Goal: Task Accomplishment & Management: Complete application form

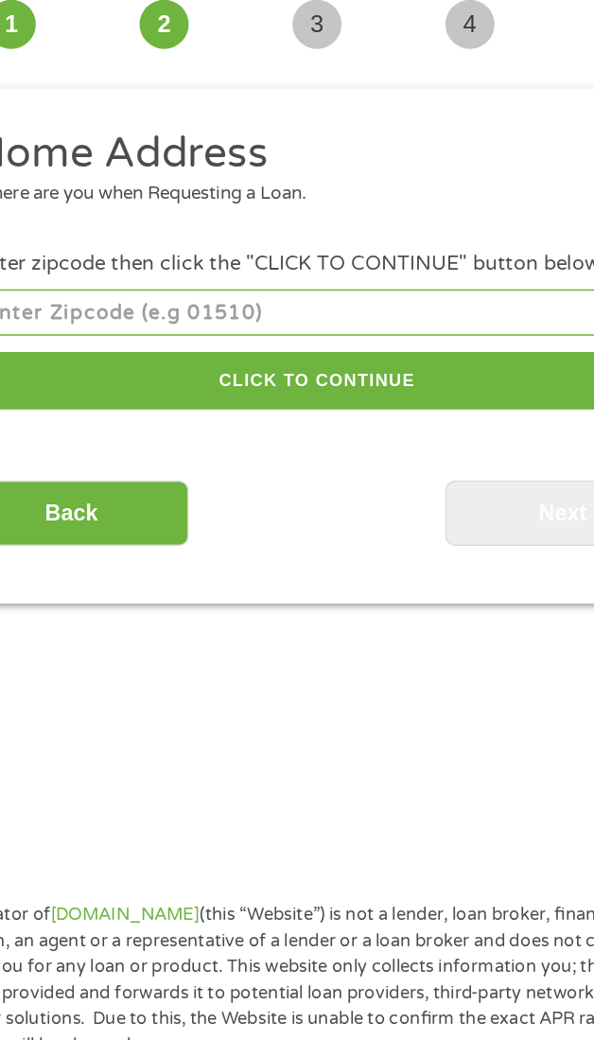
scroll to position [14, 0]
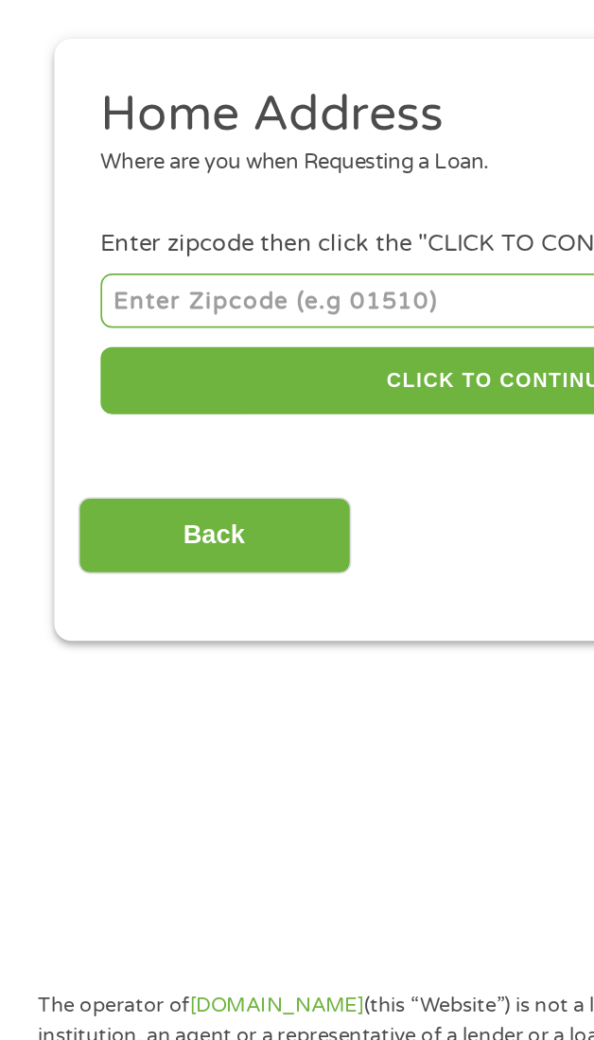
click at [188, 330] on input "number" at bounding box center [297, 331] width 475 height 31
type input "57103"
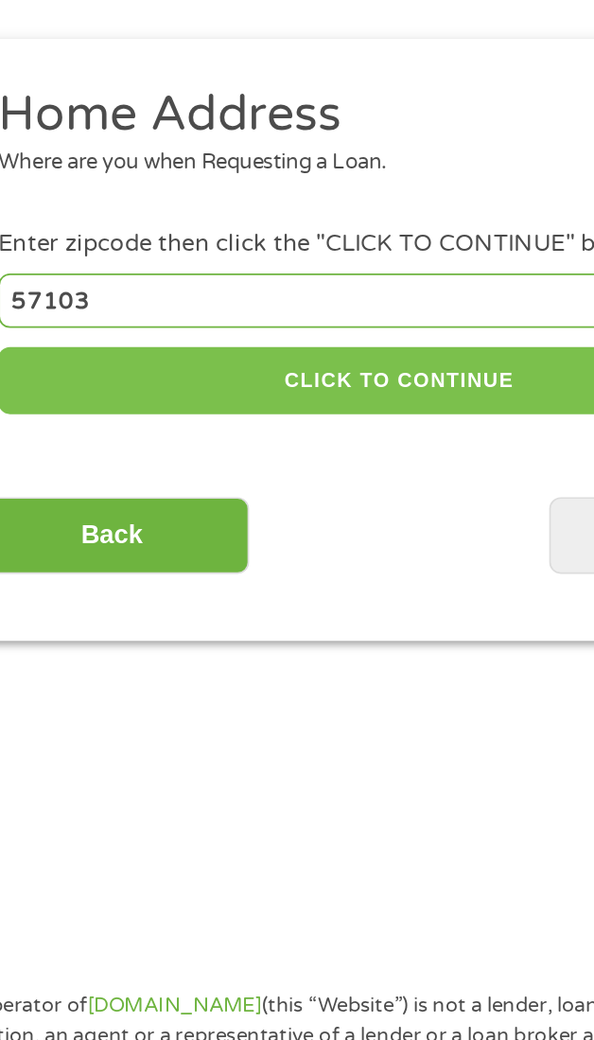
click at [333, 372] on button "CLICK TO CONTINUE" at bounding box center [297, 380] width 475 height 41
type input "57103"
type input "[GEOGRAPHIC_DATA]"
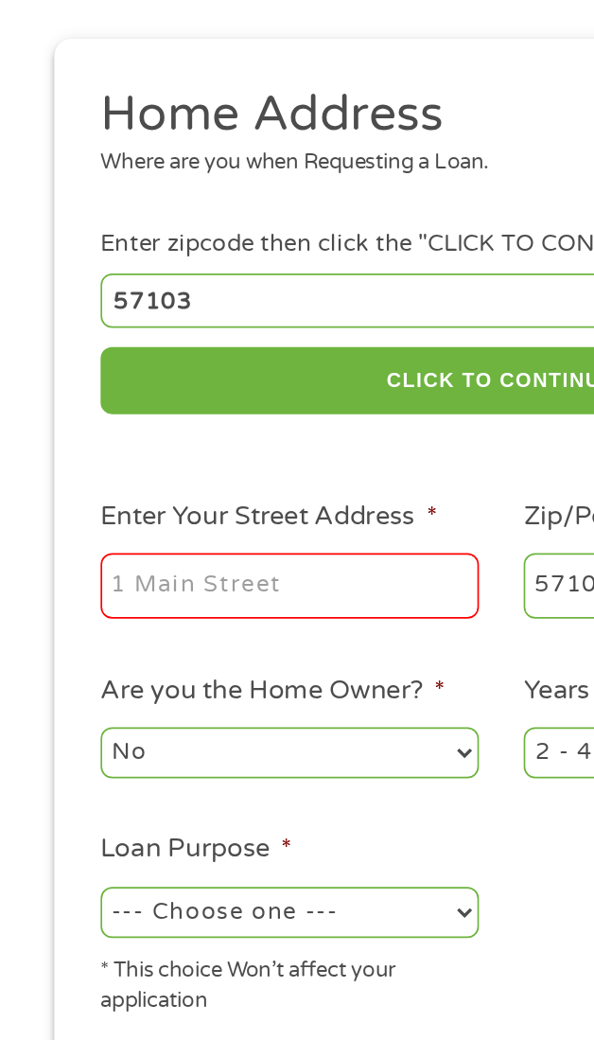
click at [179, 509] on input "Enter Your Street Address *" at bounding box center [172, 502] width 224 height 40
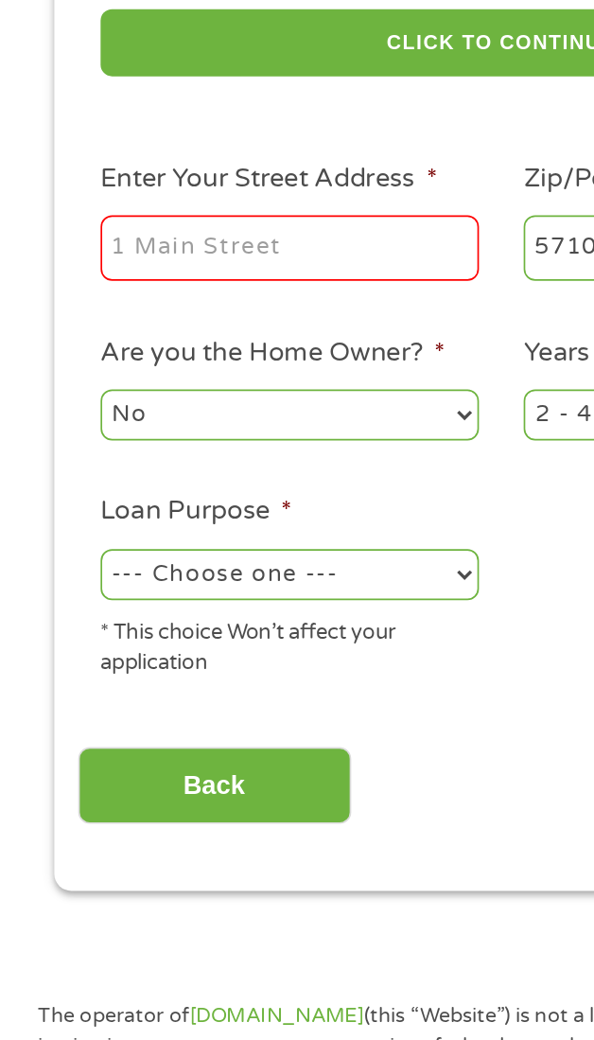
type input "[STREET_ADDRESS]"
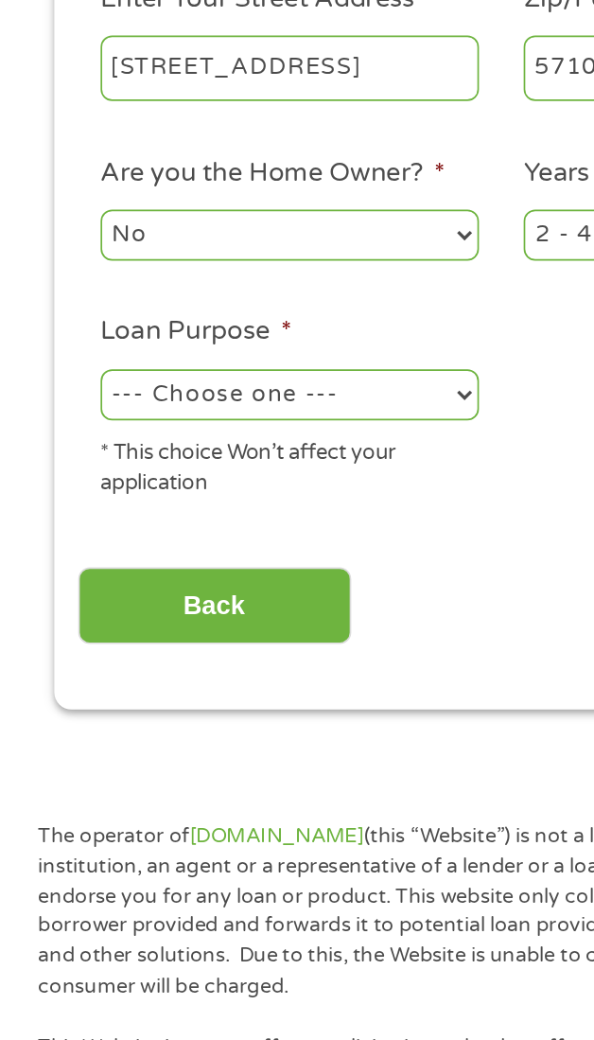
scroll to position [52, 0]
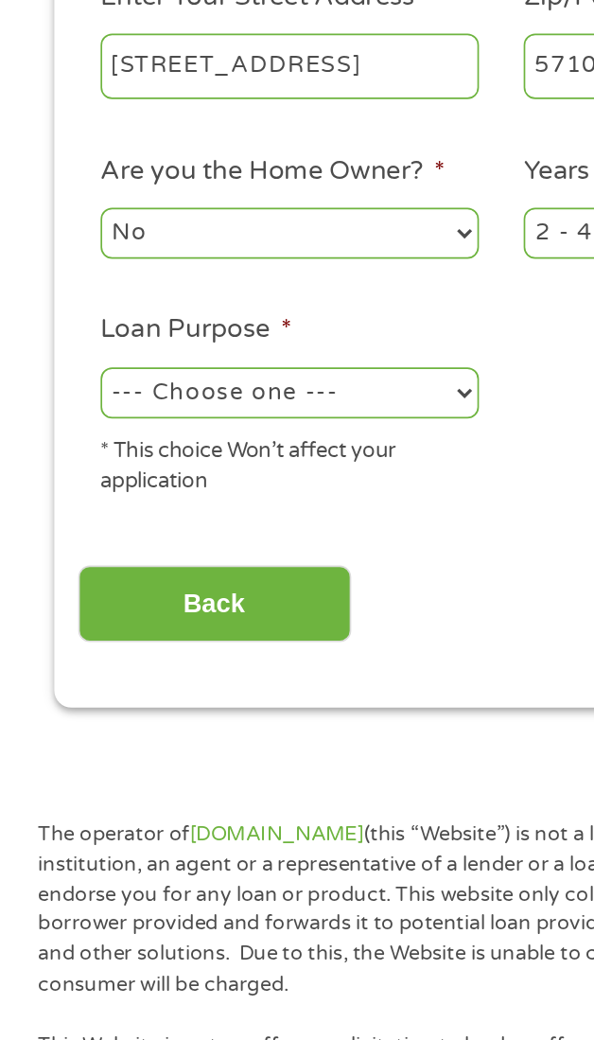
click at [239, 662] on select "--- Choose one --- Pay Bills Debt Consolidation Home Improvement Major Purchase…" at bounding box center [172, 657] width 224 height 30
select select "majorpurchase"
click at [60, 645] on select "--- Choose one --- Pay Bills Debt Consolidation Home Improvement Major Purchase…" at bounding box center [172, 657] width 224 height 30
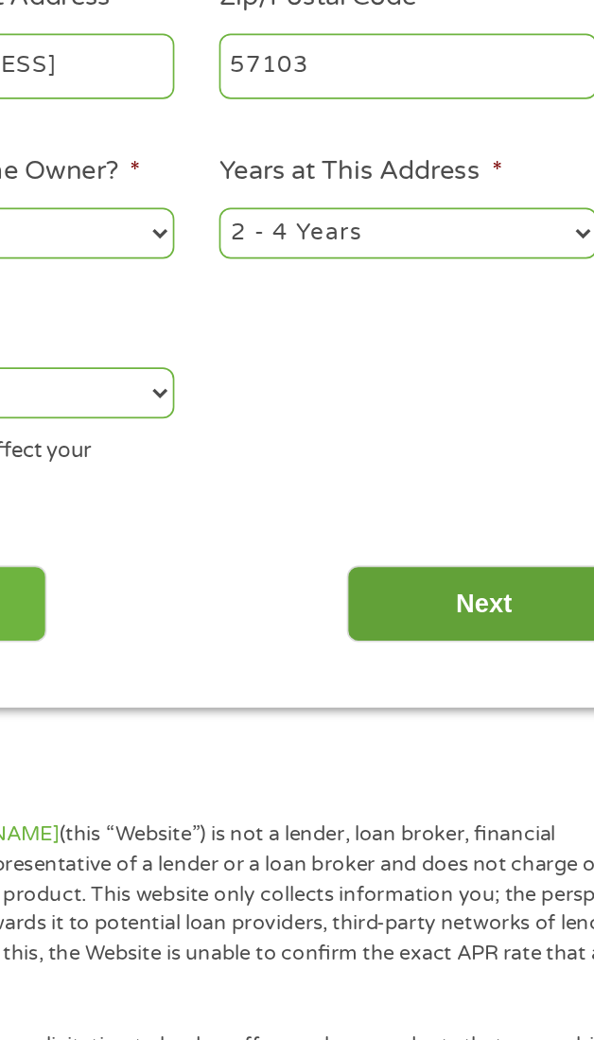
click at [462, 785] on input "Next" at bounding box center [467, 782] width 162 height 46
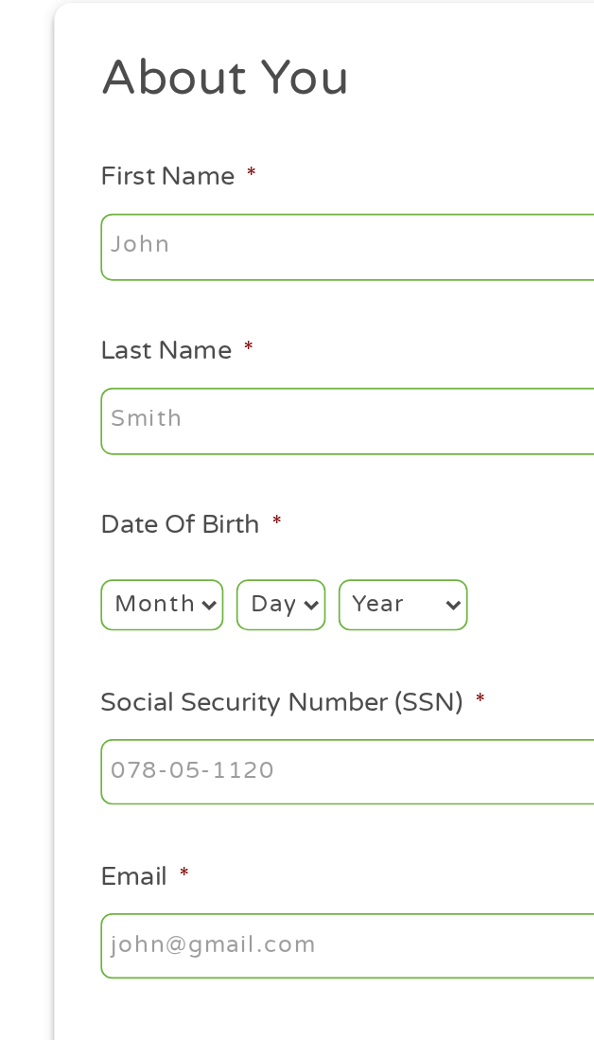
scroll to position [14, 0]
click at [146, 313] on input "First Name *" at bounding box center [297, 322] width 475 height 40
type input "[PERSON_NAME]"
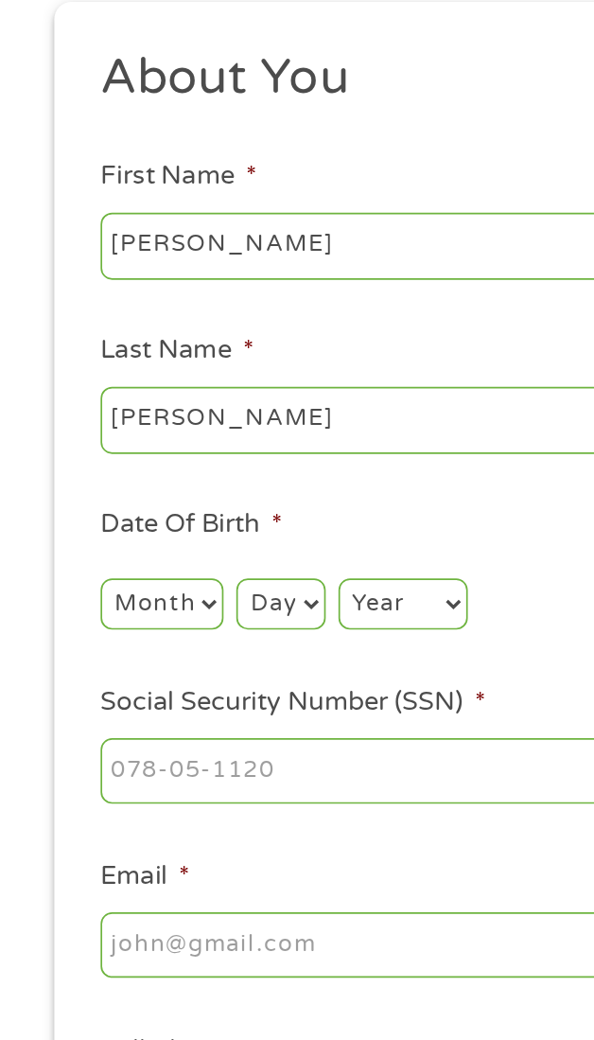
type input "[EMAIL_ADDRESS][DOMAIN_NAME]"
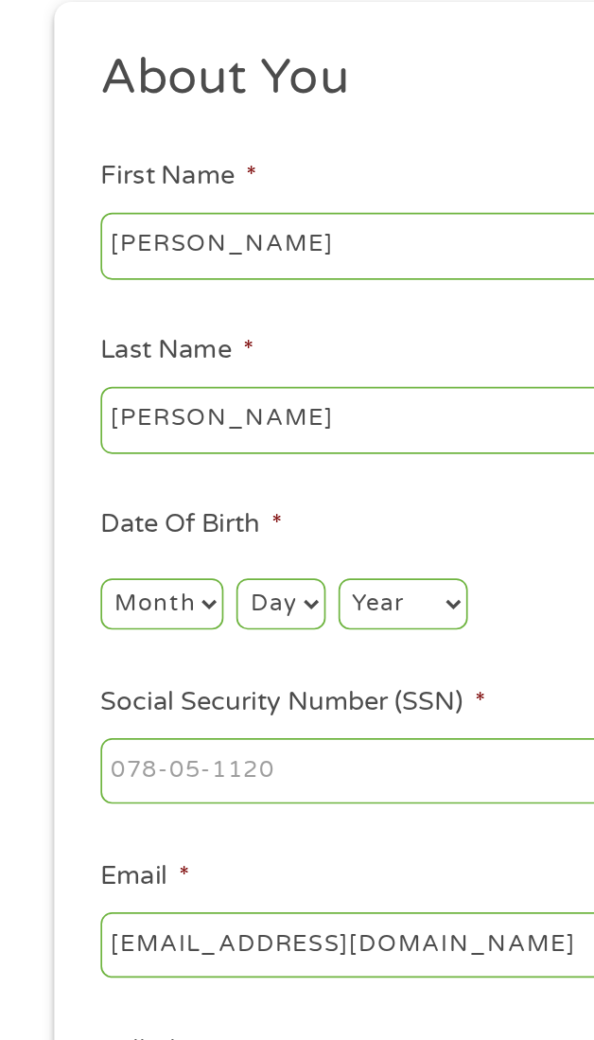
type input "[PHONE_NUMBER]"
click at [113, 535] on select "Month 1 2 3 4 5 6 7 8 9 10 11 12" at bounding box center [96, 534] width 73 height 30
select select "9"
click at [60, 521] on select "Month 1 2 3 4 5 6 7 8 9 10 11 12" at bounding box center [96, 534] width 73 height 30
click at [165, 535] on select "Day 1 2 3 4 5 6 7 8 9 10 11 12 13 14 15 16 17 18 19 20 21 22 23 24 25 26 27 28 …" at bounding box center [166, 534] width 52 height 30
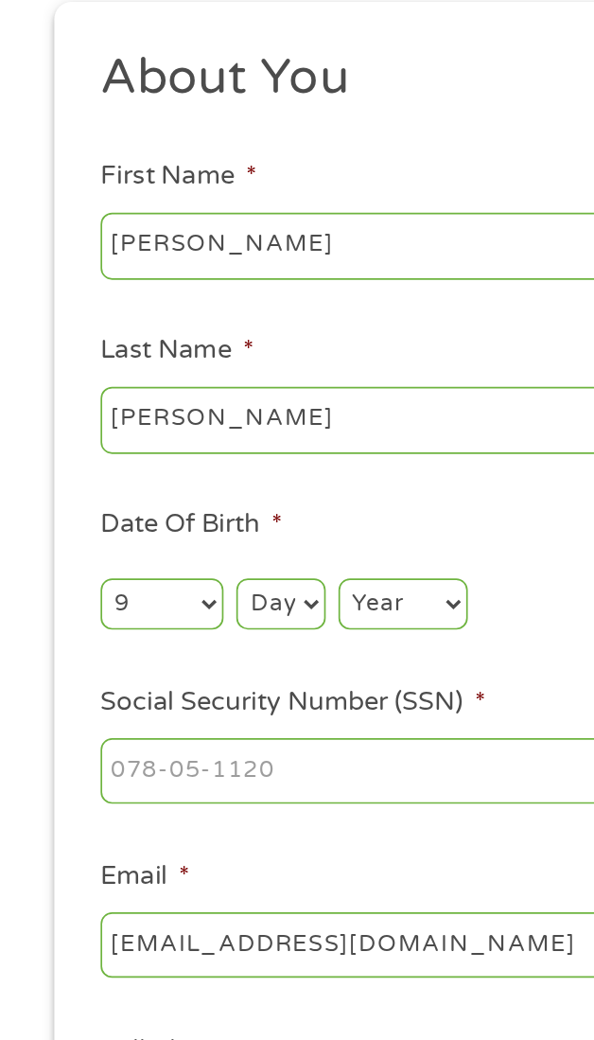
select select "26"
click at [140, 521] on select "Day 1 2 3 4 5 6 7 8 9 10 11 12 13 14 15 16 17 18 19 20 21 22 23 24 25 26 27 28 …" at bounding box center [166, 534] width 52 height 30
click at [241, 537] on select "Year [DATE] 2006 2005 2004 2003 2002 2001 2000 1999 1998 1997 1996 1995 1994 19…" at bounding box center [239, 534] width 77 height 30
select select "1963"
click at [201, 521] on select "Year [DATE] 2006 2005 2004 2003 2002 2001 2000 1999 1998 1997 1996 1995 1994 19…" at bounding box center [239, 534] width 77 height 30
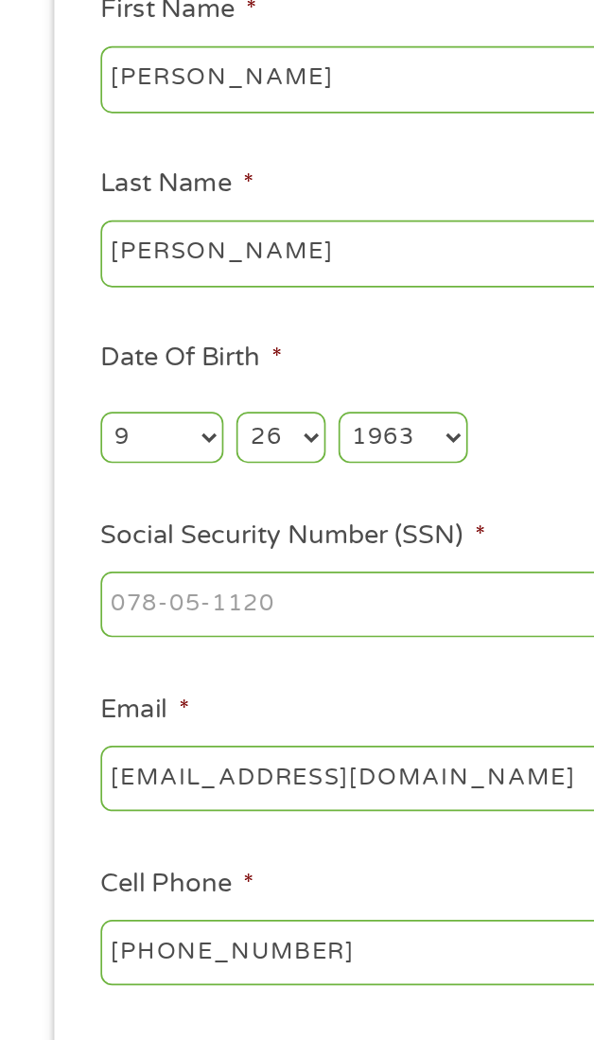
click at [172, 641] on input "Social Security Number (SSN) *" at bounding box center [297, 633] width 475 height 40
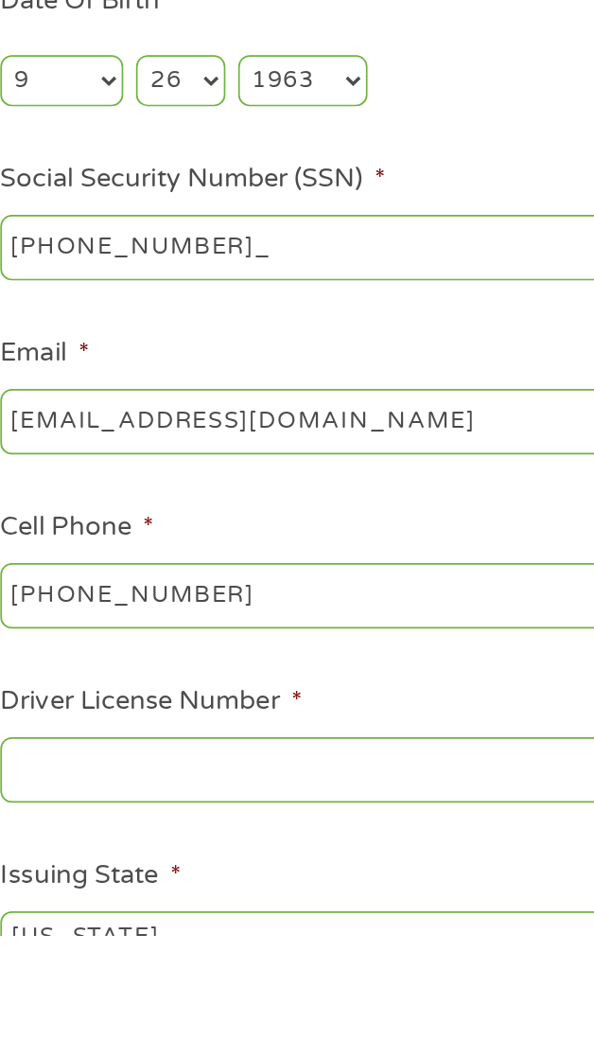
type input "503-72-7178"
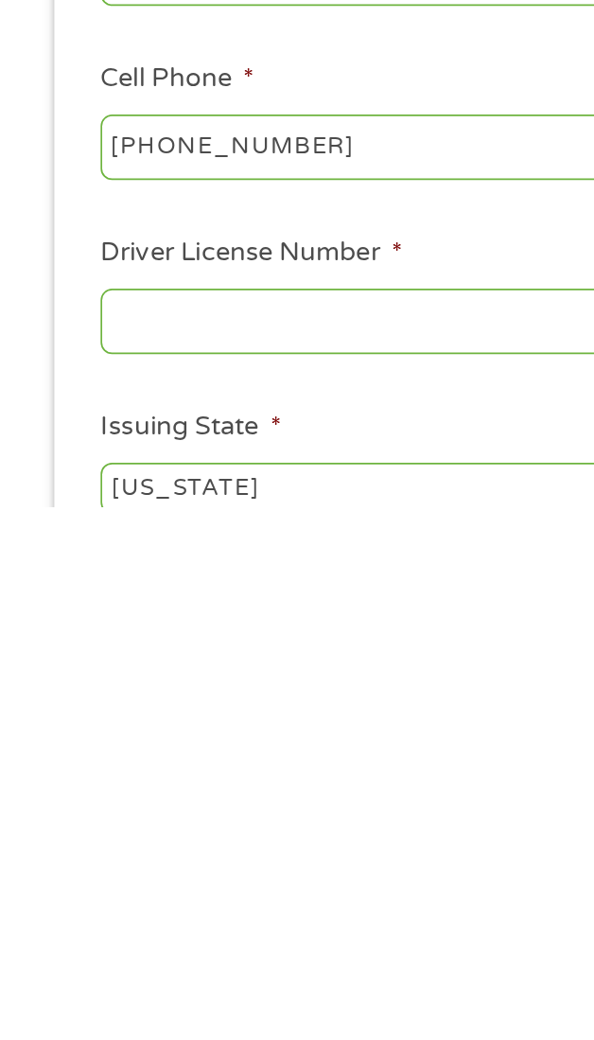
click at [193, 934] on input "Driver License Number *" at bounding box center [297, 932] width 475 height 40
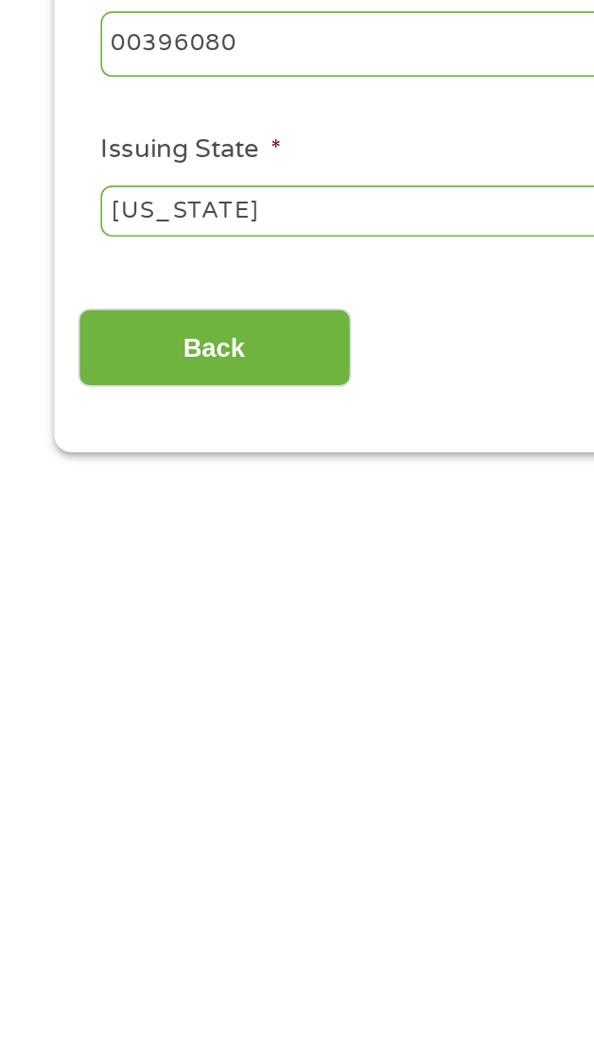
scroll to position [190, 0]
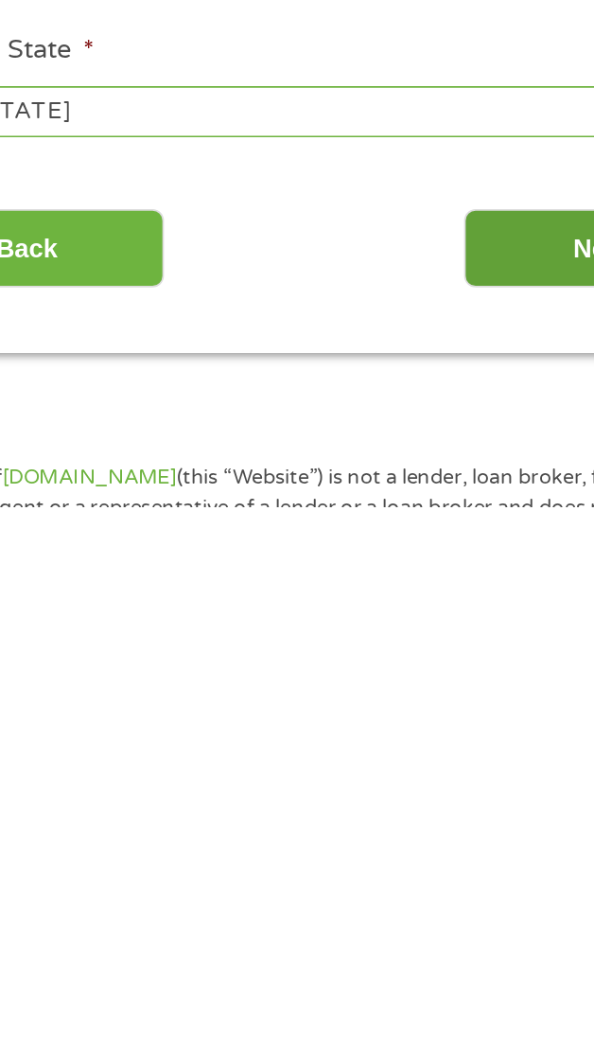
type input "00396080"
click at [431, 900] on input "Next" at bounding box center [467, 887] width 162 height 46
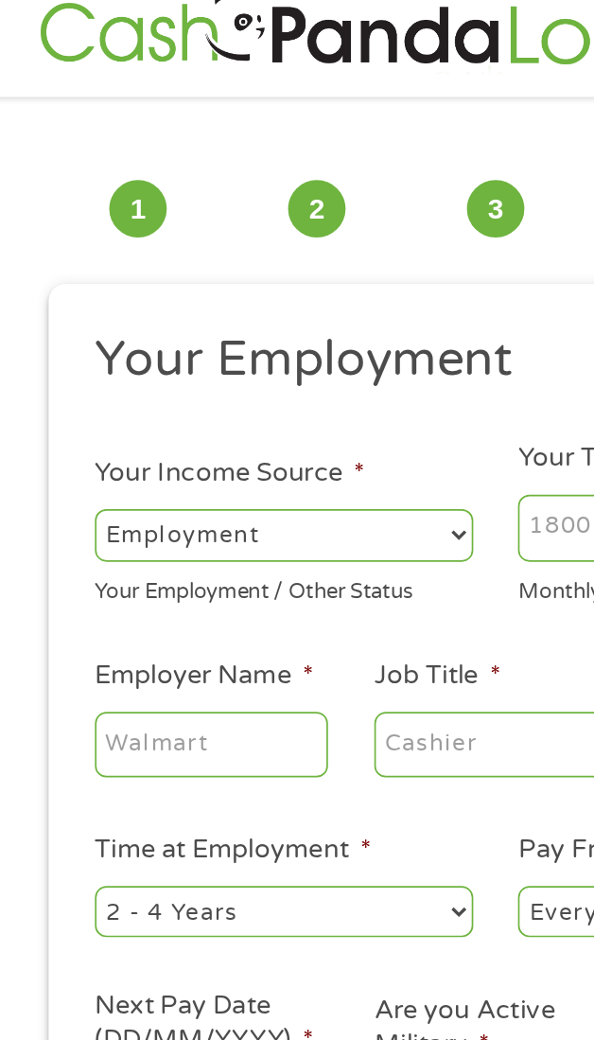
scroll to position [0, 0]
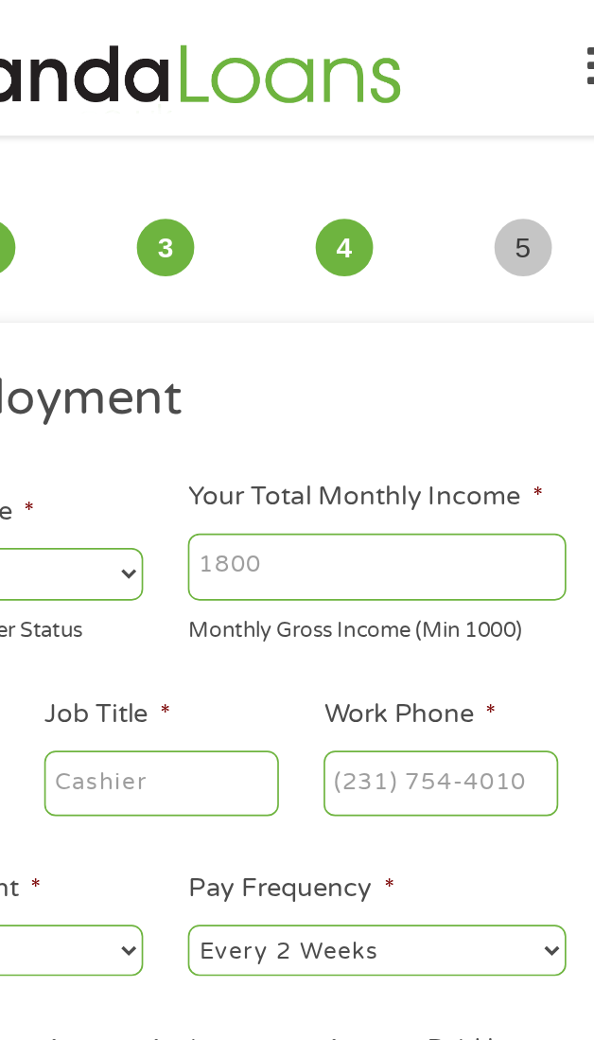
click at [432, 328] on input "Your Total Monthly Income *" at bounding box center [422, 336] width 224 height 40
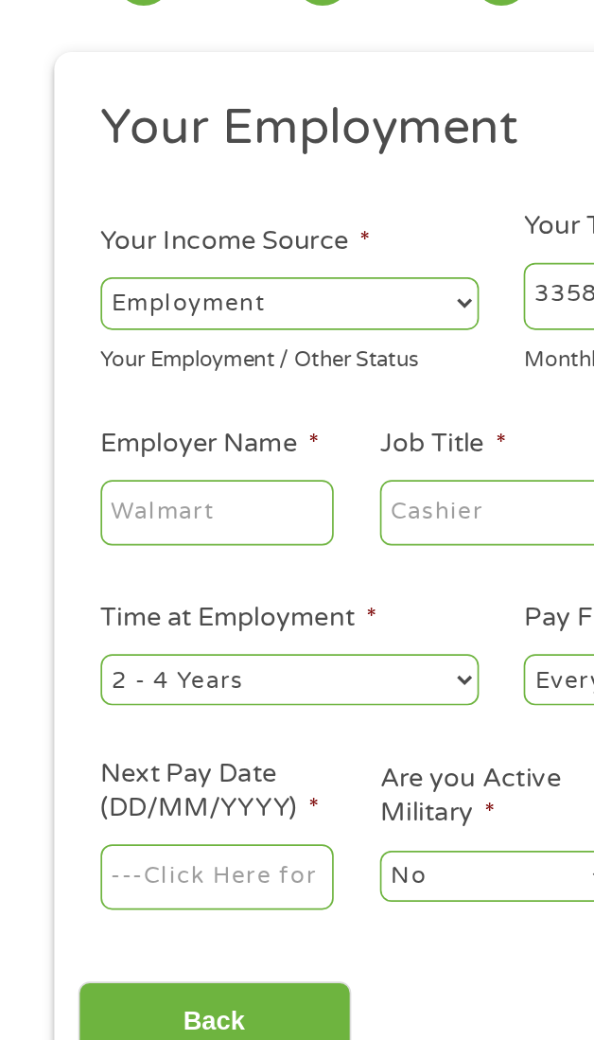
type input "3358"
click at [174, 352] on select "--- Choose one --- Employment [DEMOGRAPHIC_DATA] Benefits" at bounding box center [172, 340] width 224 height 30
click at [60, 326] on select "--- Choose one --- Employment [DEMOGRAPHIC_DATA] Benefits" at bounding box center [172, 340] width 224 height 30
click at [134, 461] on input "Employer Name *" at bounding box center [129, 465] width 138 height 40
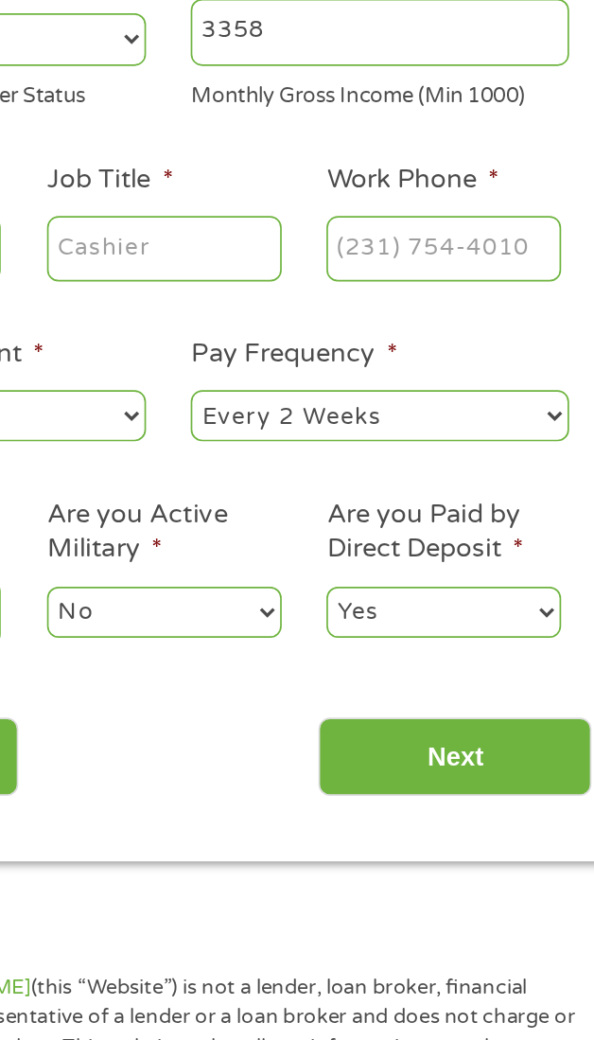
type input "Caseys"
click at [462, 479] on input "Work Phone *" at bounding box center [460, 465] width 138 height 40
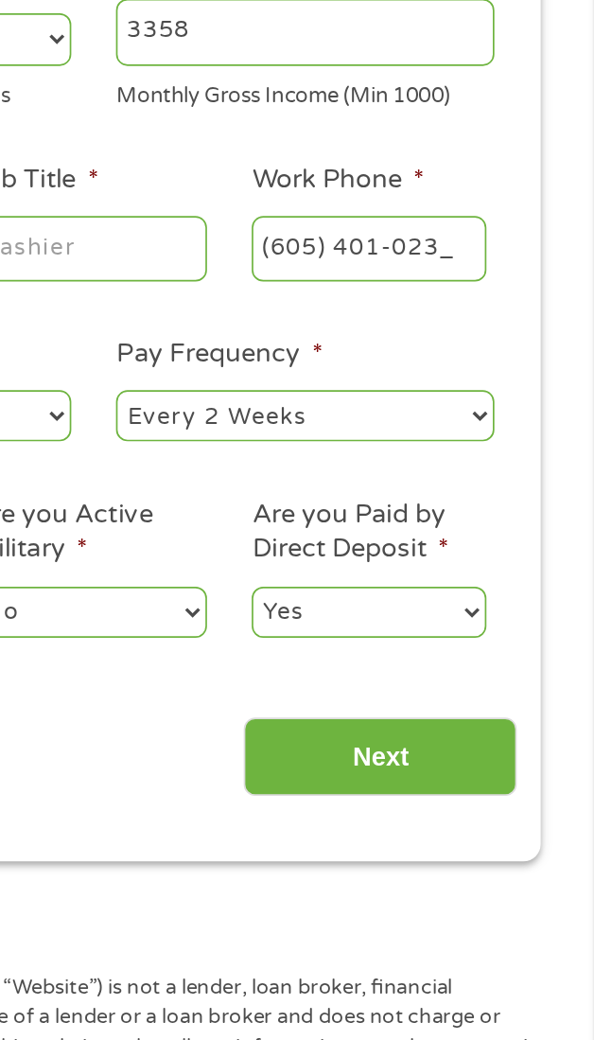
type input "[PHONE_NUMBER]"
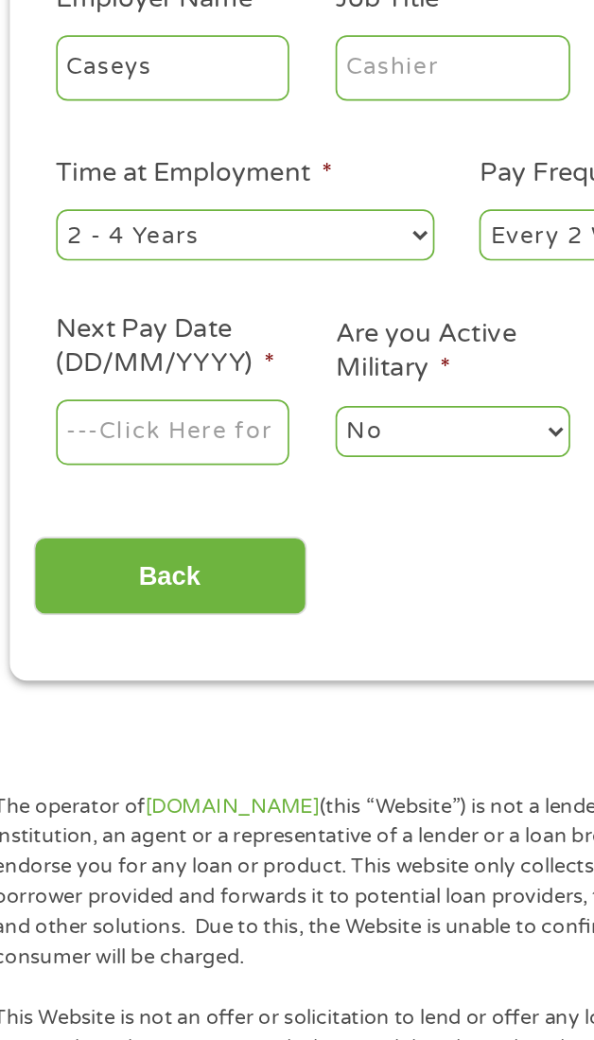
click at [149, 684] on input "Next Pay Date (DD/MM/YYYY) *" at bounding box center [129, 681] width 138 height 40
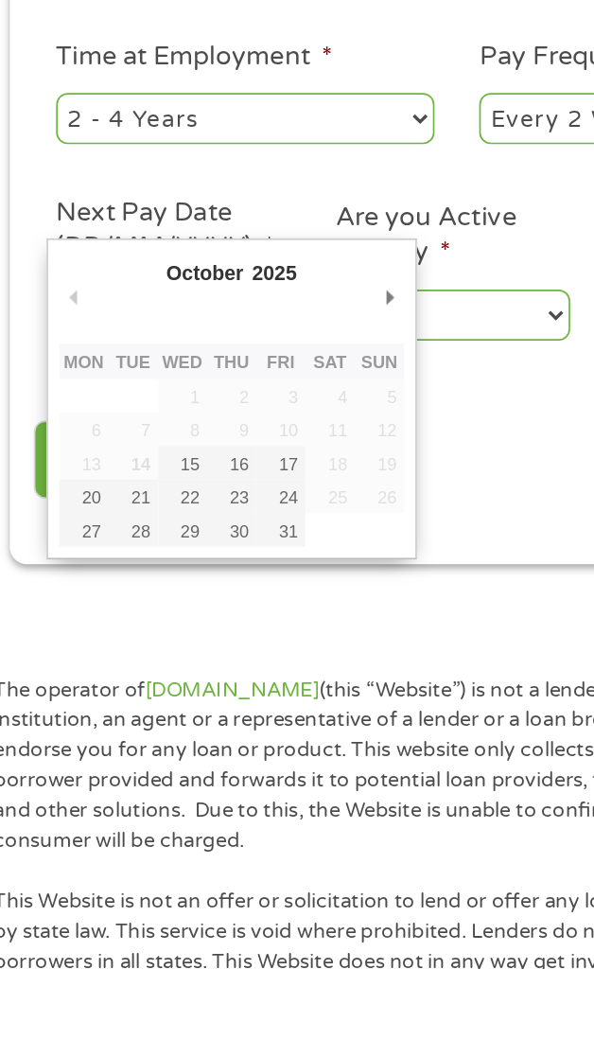
scroll to position [27, 0]
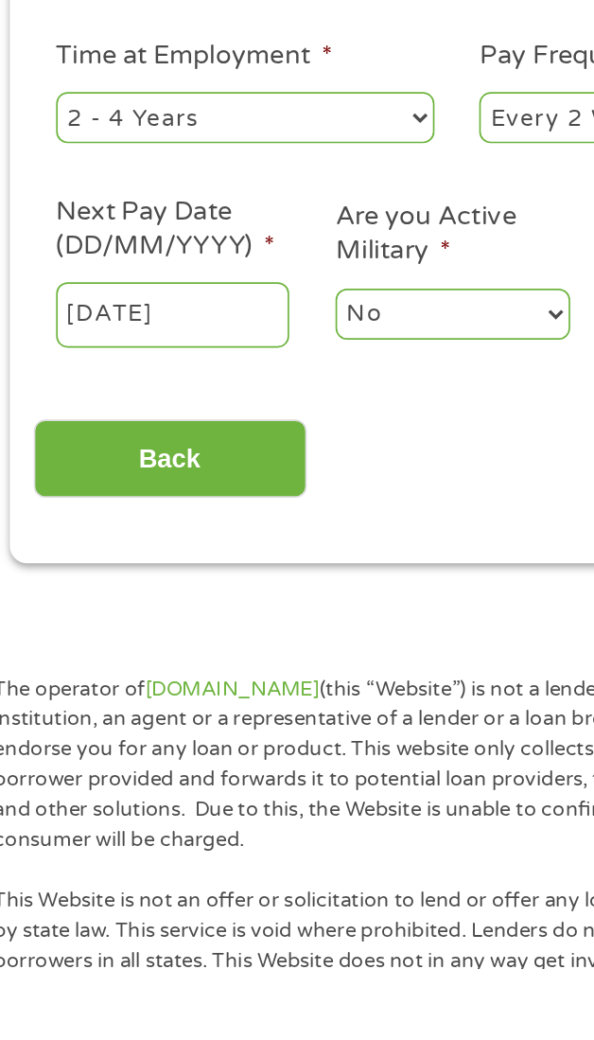
click at [148, 673] on input "[DATE]" at bounding box center [129, 653] width 138 height 40
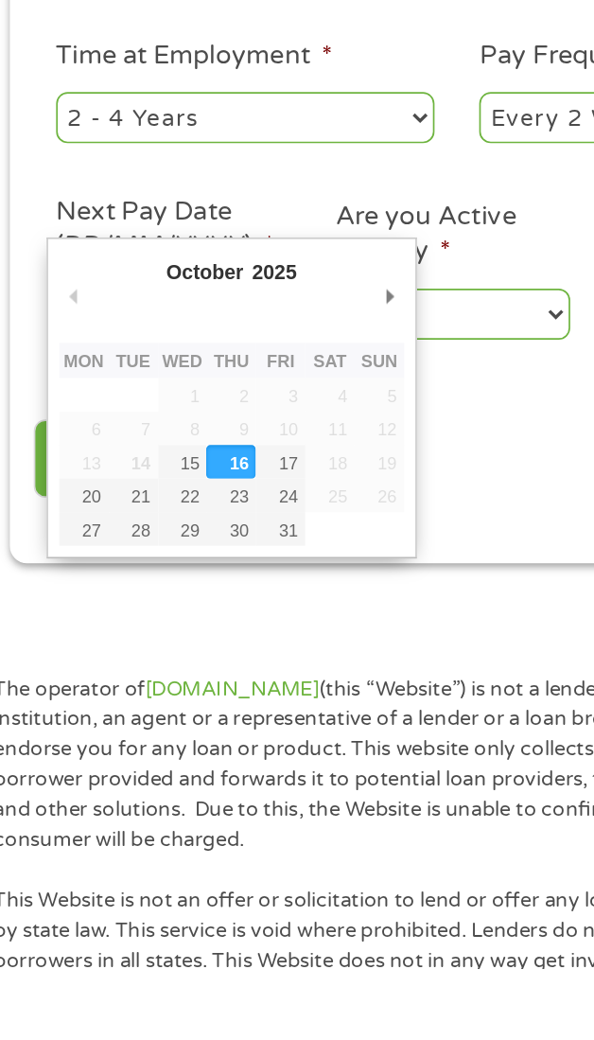
type input "[DATE]"
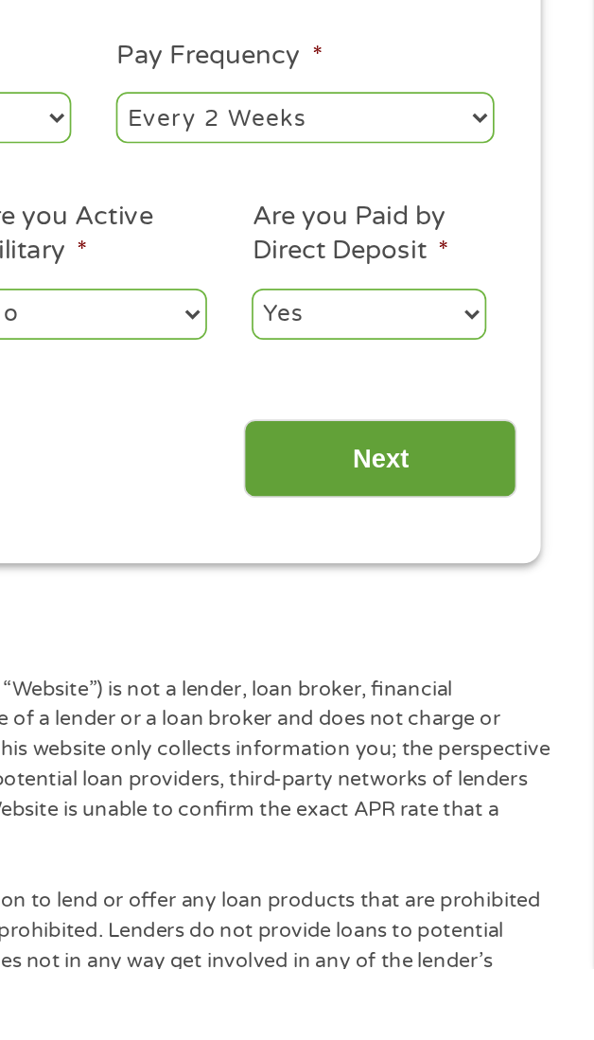
click at [488, 736] on input "Next" at bounding box center [467, 738] width 162 height 46
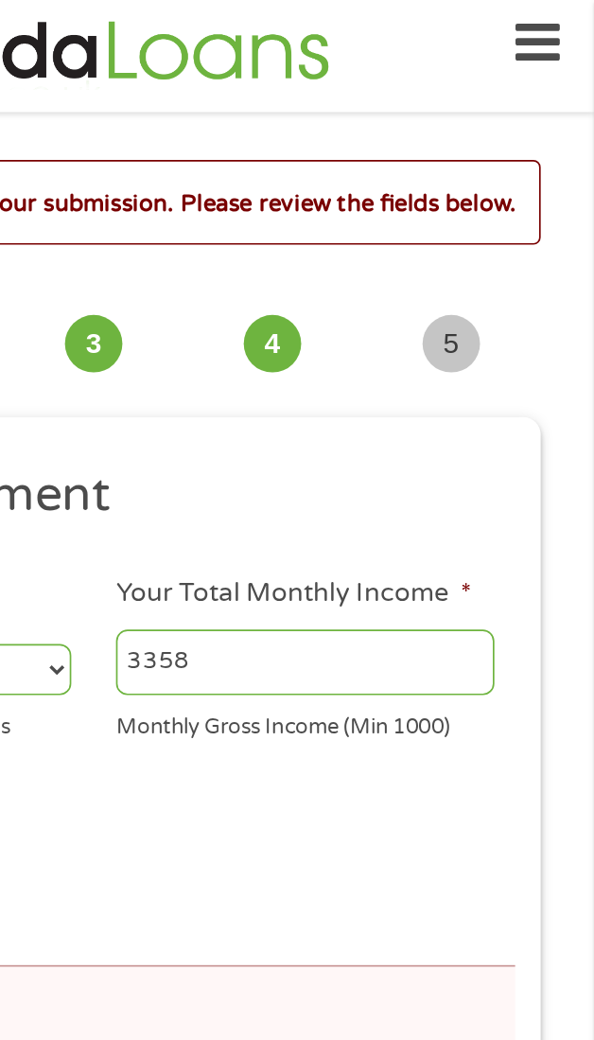
scroll to position [7, 8]
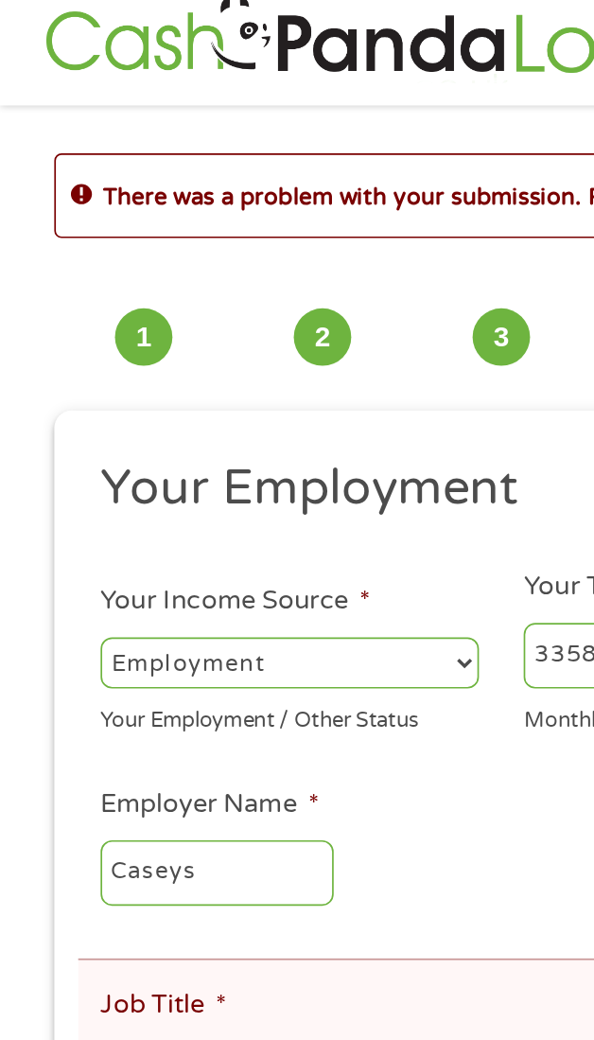
click at [171, 406] on select "--- Choose one --- Employment [DEMOGRAPHIC_DATA] Benefits" at bounding box center [172, 396] width 224 height 30
click at [60, 383] on select "--- Choose one --- Employment [DEMOGRAPHIC_DATA] Benefits" at bounding box center [172, 396] width 224 height 30
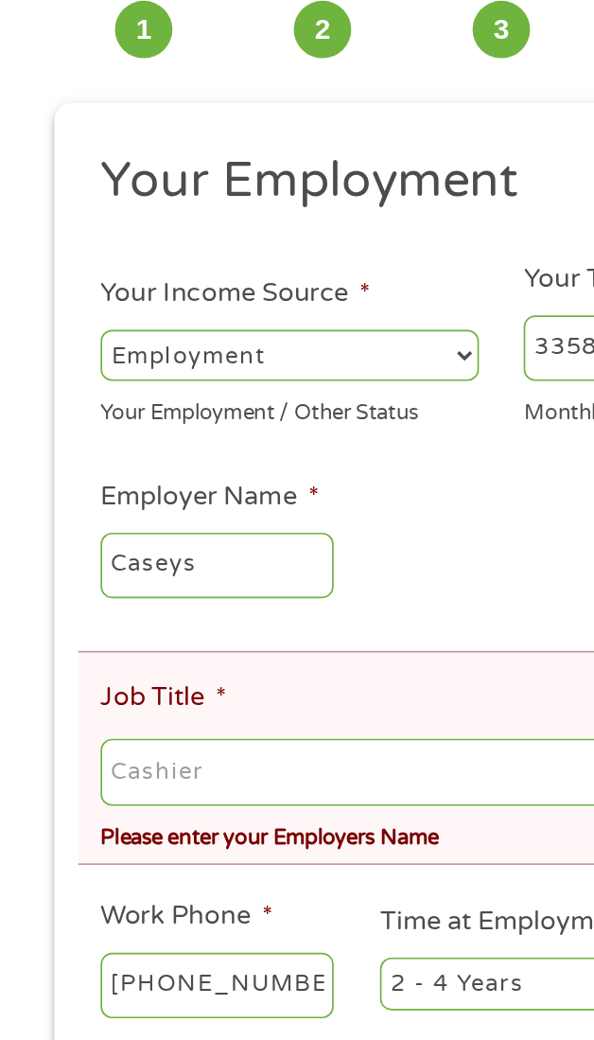
scroll to position [14, 0]
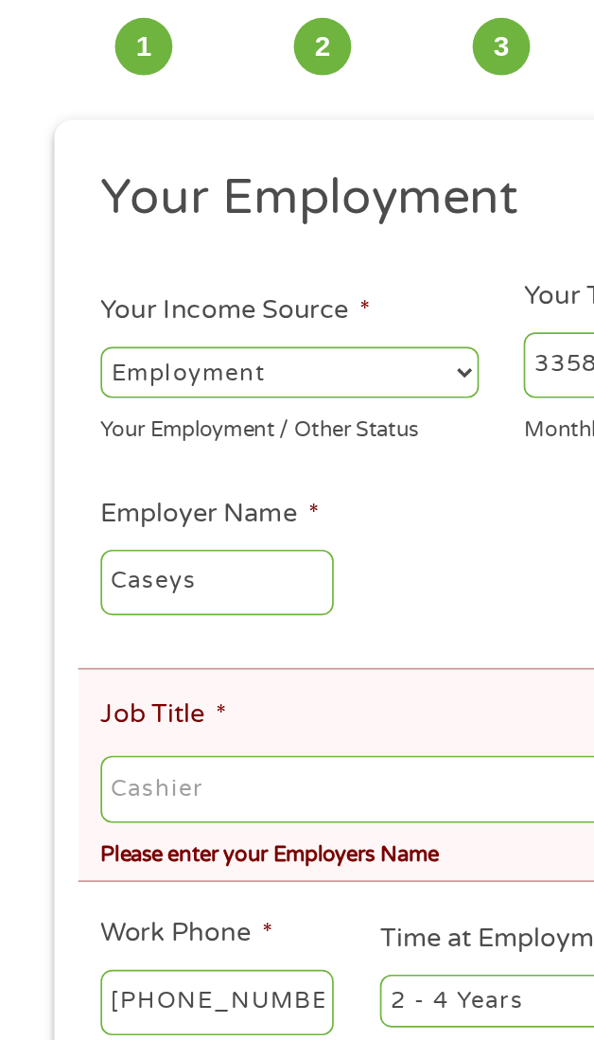
click at [269, 784] on select "--- Choose one --- 1 Year or less 1 - 2 Years 2 - 4 Years Over 4 Years" at bounding box center [337, 769] width 224 height 30
click at [225, 760] on select "--- Choose one --- 1 Year or less 1 - 2 Years 2 - 4 Years Over 4 Years" at bounding box center [337, 769] width 224 height 30
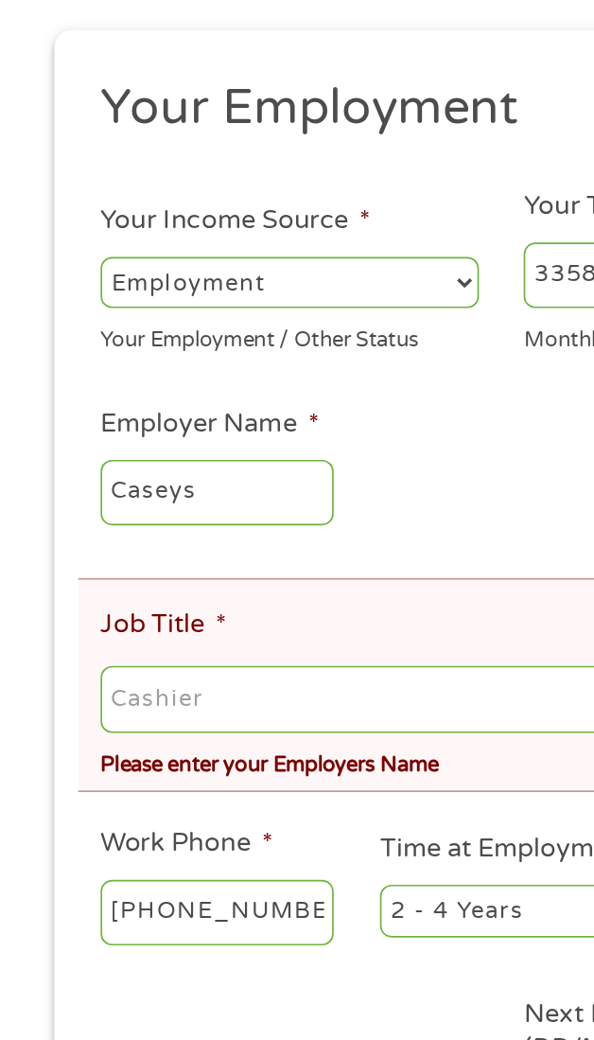
click at [222, 683] on div "Please enter your Employers Name" at bounding box center [304, 680] width 488 height 26
click at [166, 647] on input "Job Title *" at bounding box center [304, 644] width 488 height 40
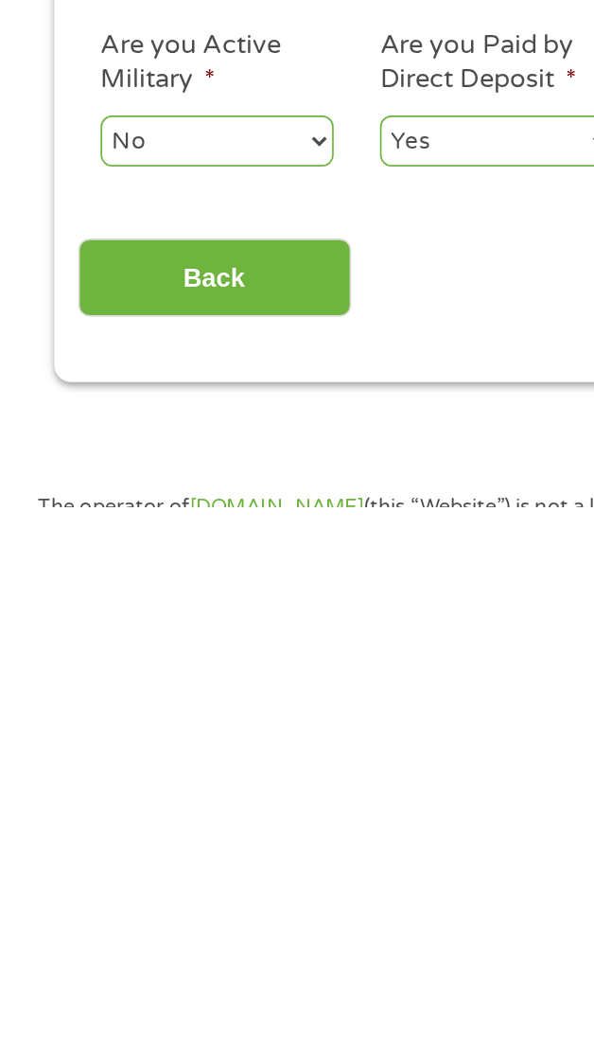
scroll to position [201, 0]
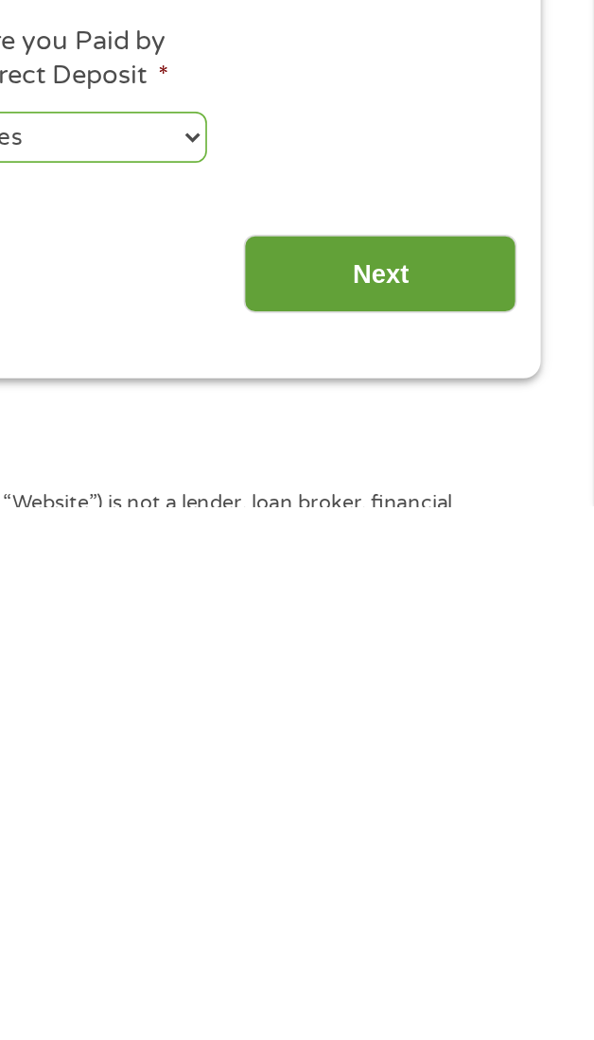
type input "Cashier"
click at [484, 908] on input "Next" at bounding box center [467, 902] width 162 height 46
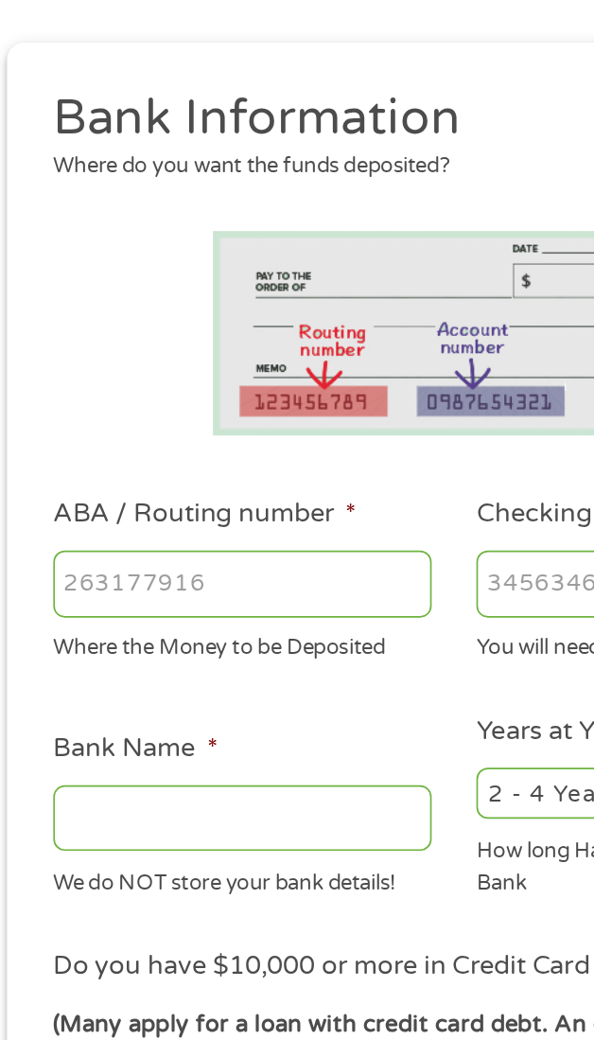
scroll to position [14, 0]
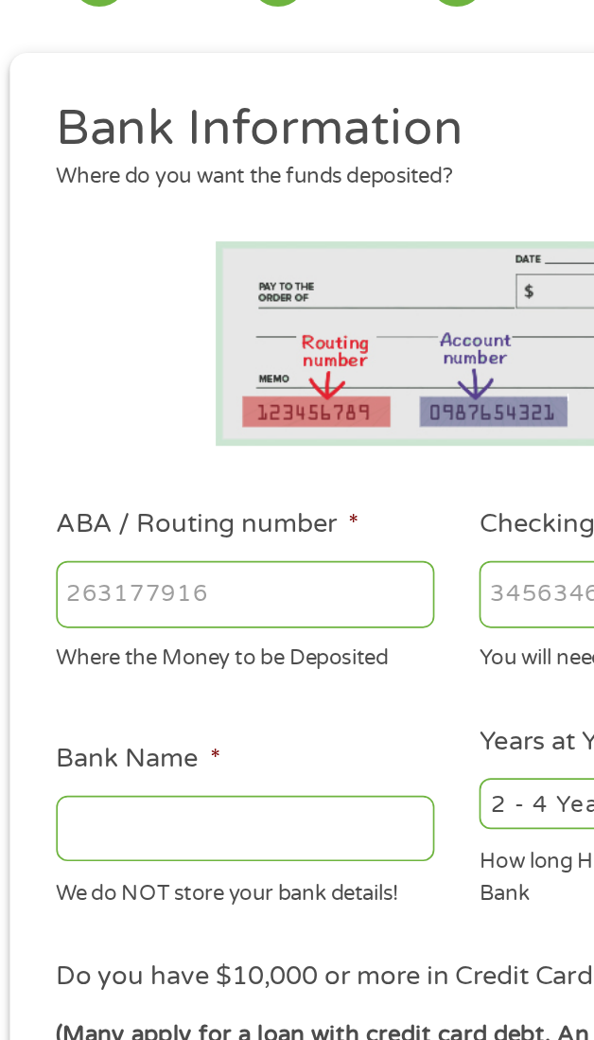
click at [139, 490] on input "ABA / Routing number *" at bounding box center [172, 498] width 224 height 40
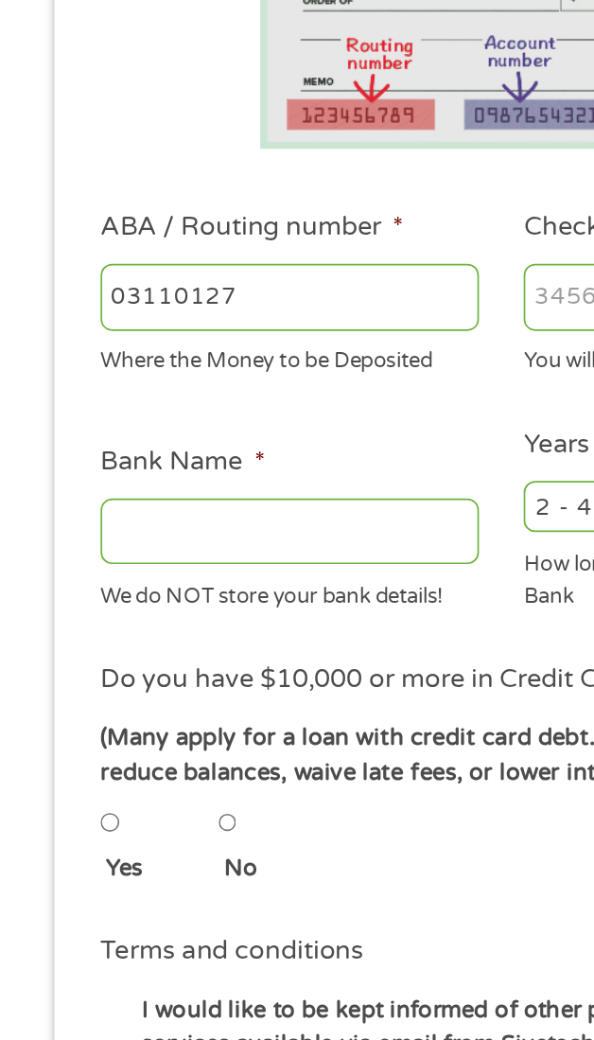
type input "031101279"
type input "THE BANCORP BANK"
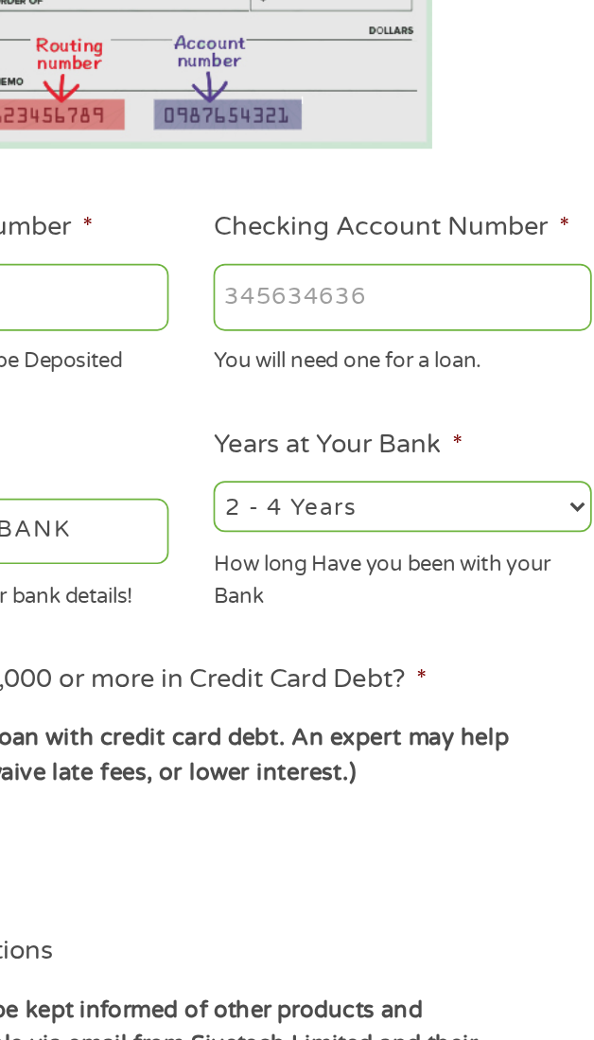
type input "031101279"
click at [376, 485] on input "Checking Account Number *" at bounding box center [422, 498] width 224 height 40
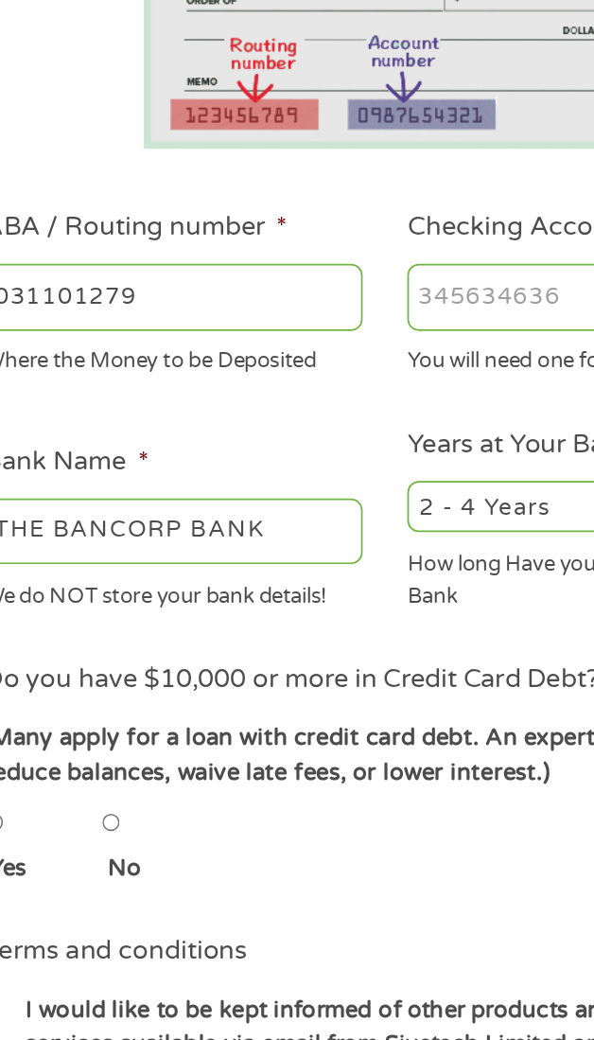
click at [369, 485] on input "Checking Account Number *" at bounding box center [422, 498] width 224 height 40
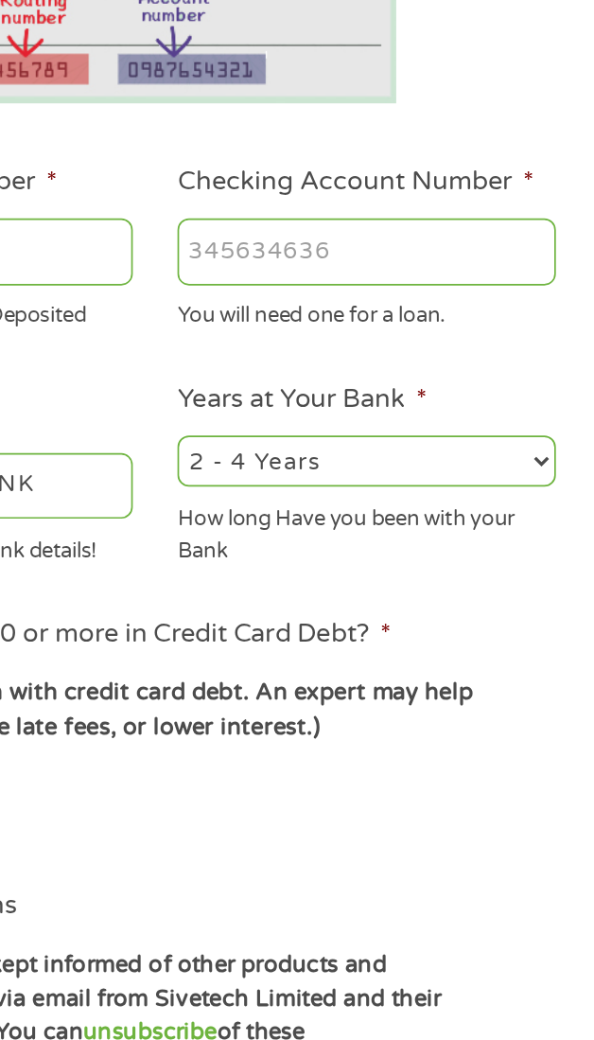
click at [364, 488] on input "Checking Account Number *" at bounding box center [422, 498] width 224 height 40
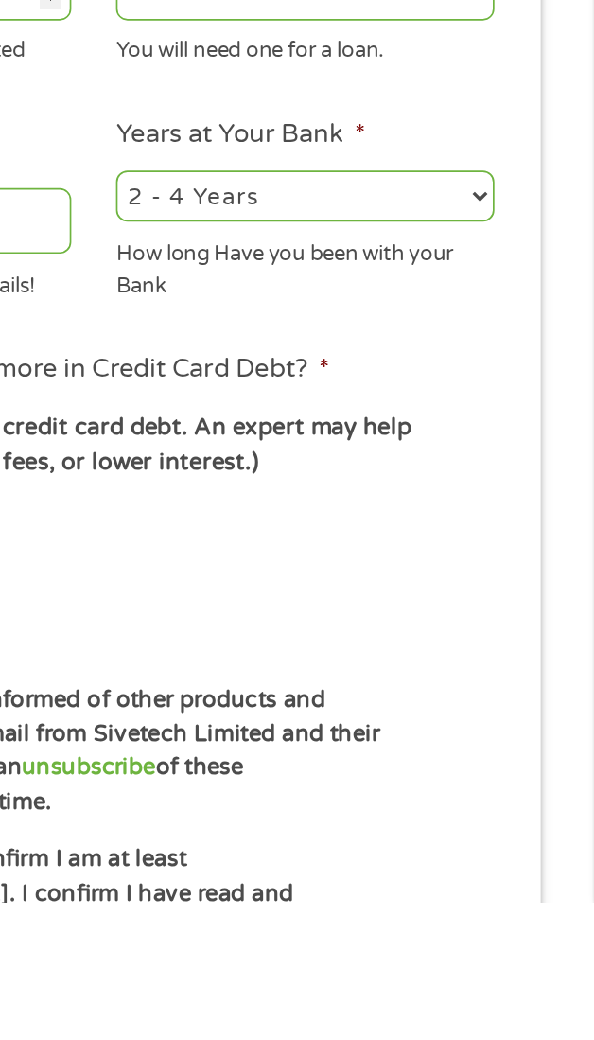
type input "389151700850"
click at [434, 615] on select "2 - 4 Years 6 - 12 Months 1 - 2 Years Over 4 Years" at bounding box center [422, 622] width 224 height 30
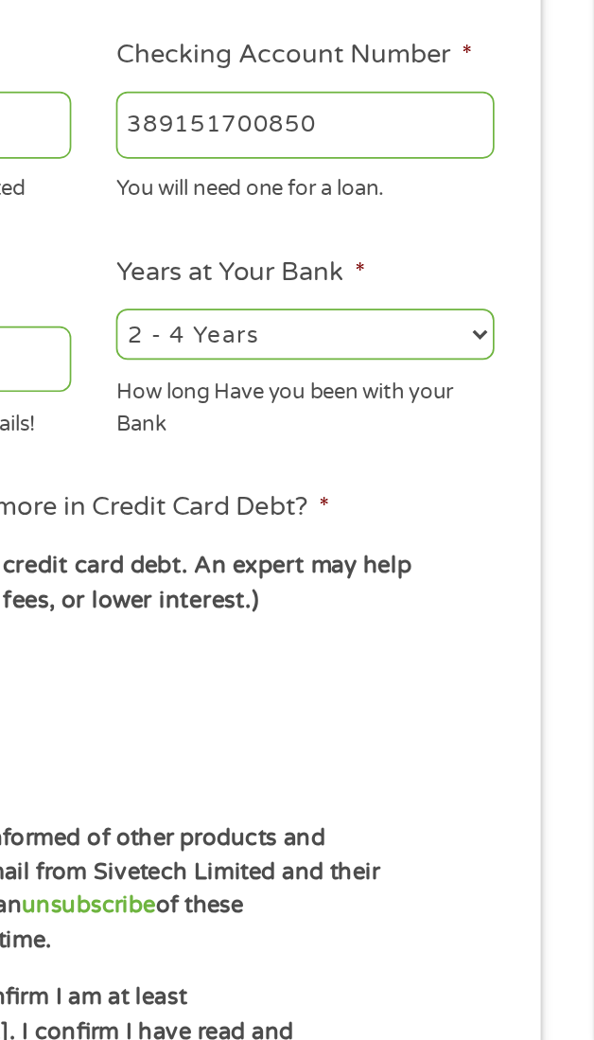
click at [310, 608] on select "2 - 4 Years 6 - 12 Months 1 - 2 Years Over 4 Years" at bounding box center [422, 622] width 224 height 30
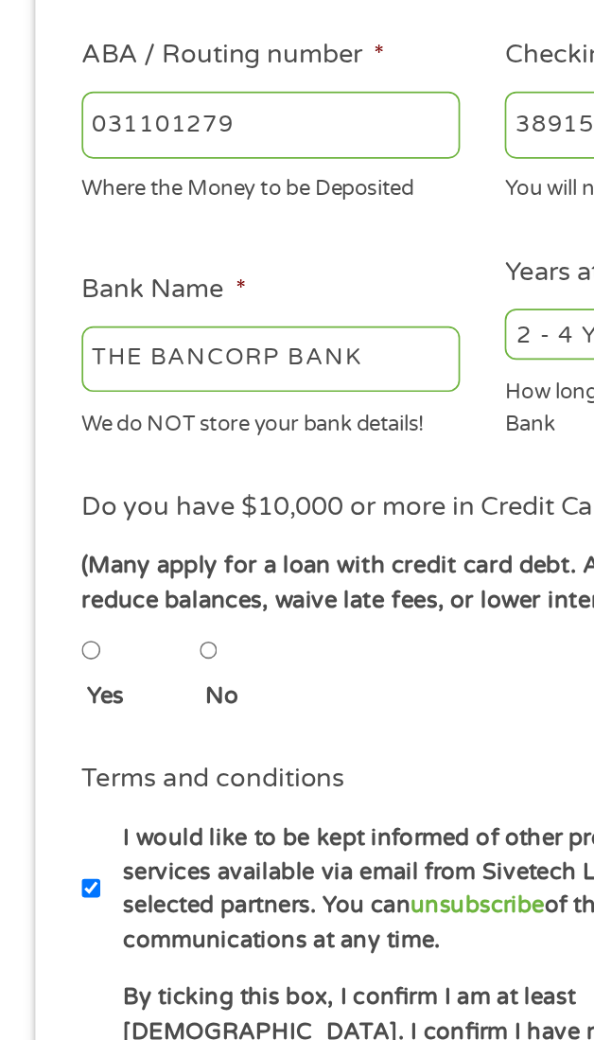
click at [141, 805] on input "No" at bounding box center [135, 809] width 11 height 23
radio input "true"
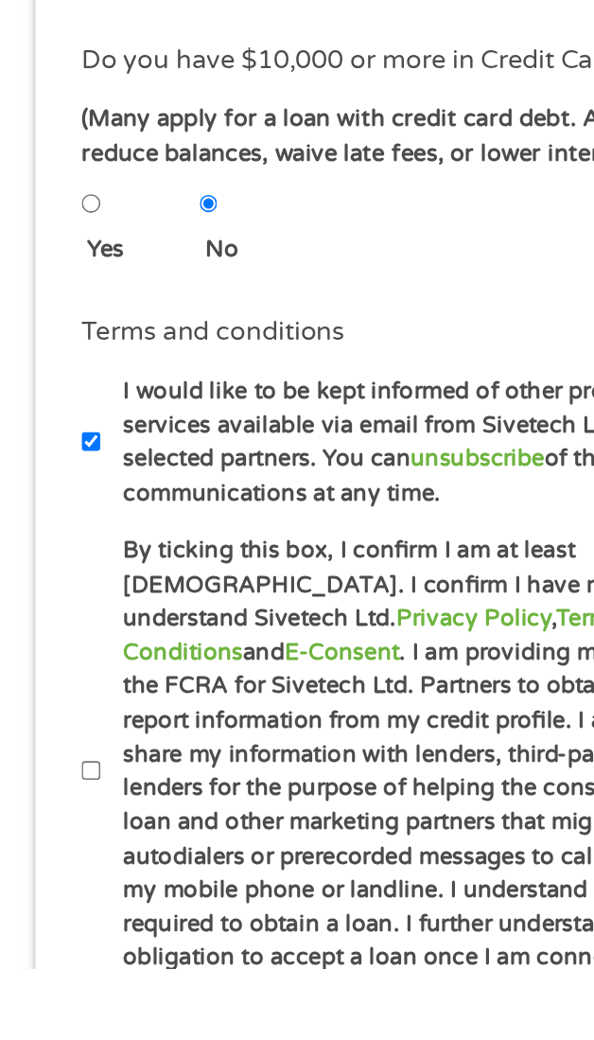
scroll to position [238, 0]
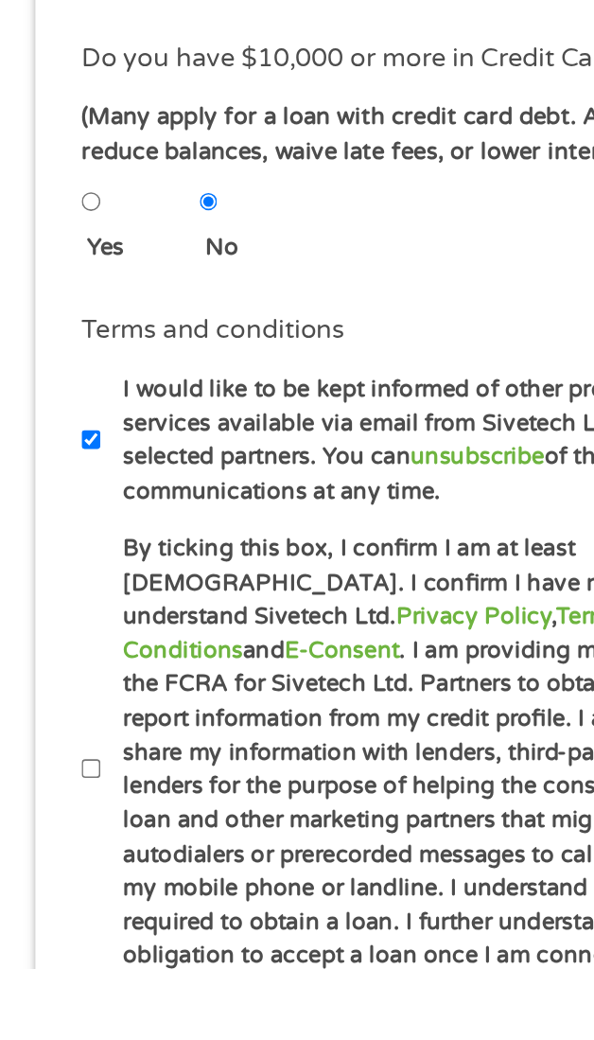
click at [74, 899] on label "By ticking this box, I confirm I am at least [DEMOGRAPHIC_DATA]. I confirm I ha…" at bounding box center [273, 922] width 404 height 282
click at [71, 911] on input "By ticking this box, I confirm I am at least [DEMOGRAPHIC_DATA]. I confirm I ha…" at bounding box center [65, 922] width 11 height 23
checkbox input "true"
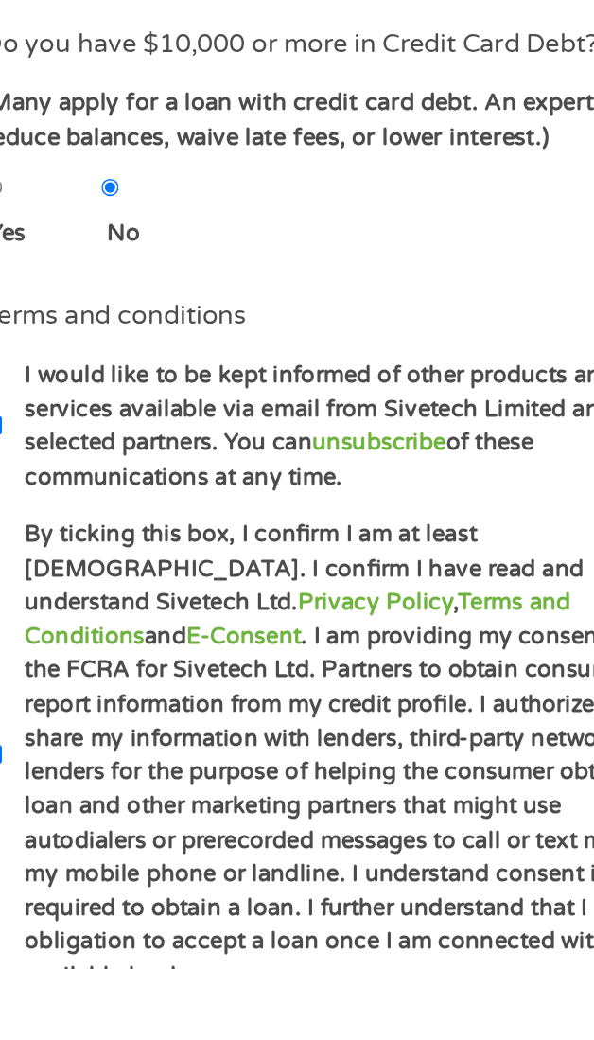
scroll to position [246, 0]
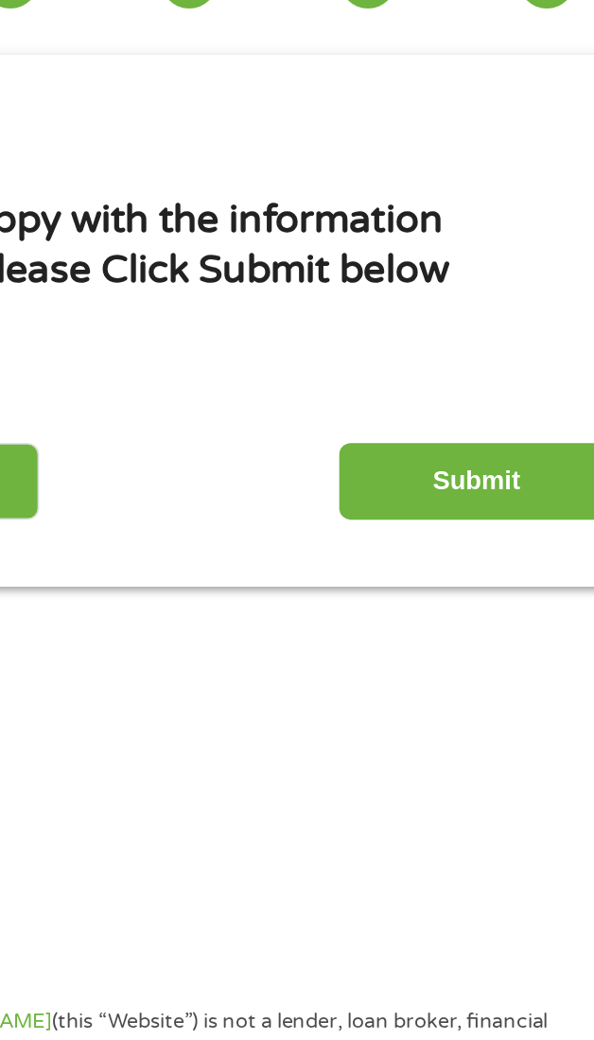
scroll to position [98, 0]
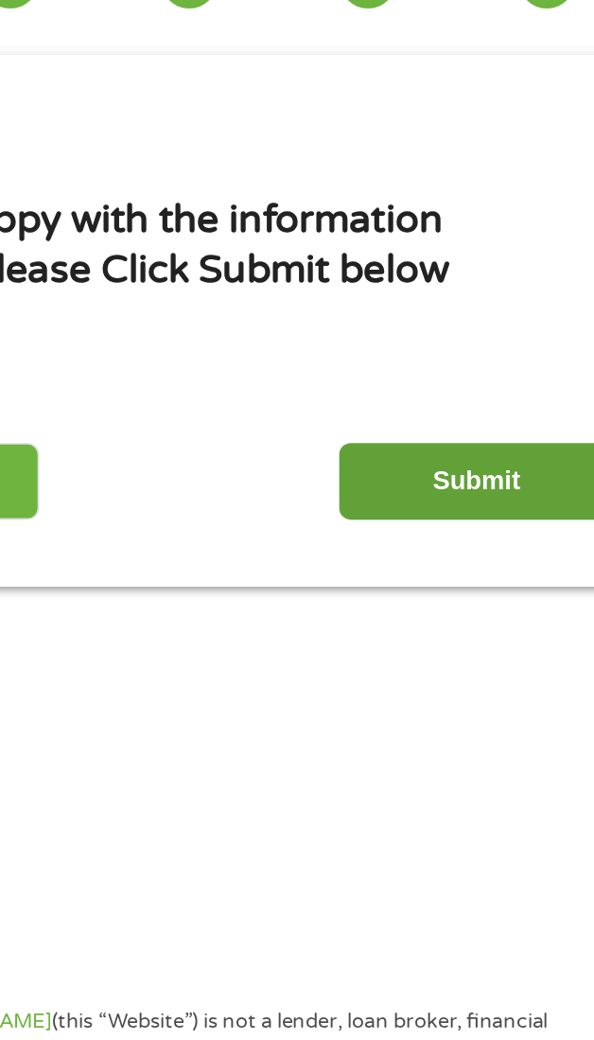
click at [462, 343] on input "Submit" at bounding box center [467, 346] width 162 height 46
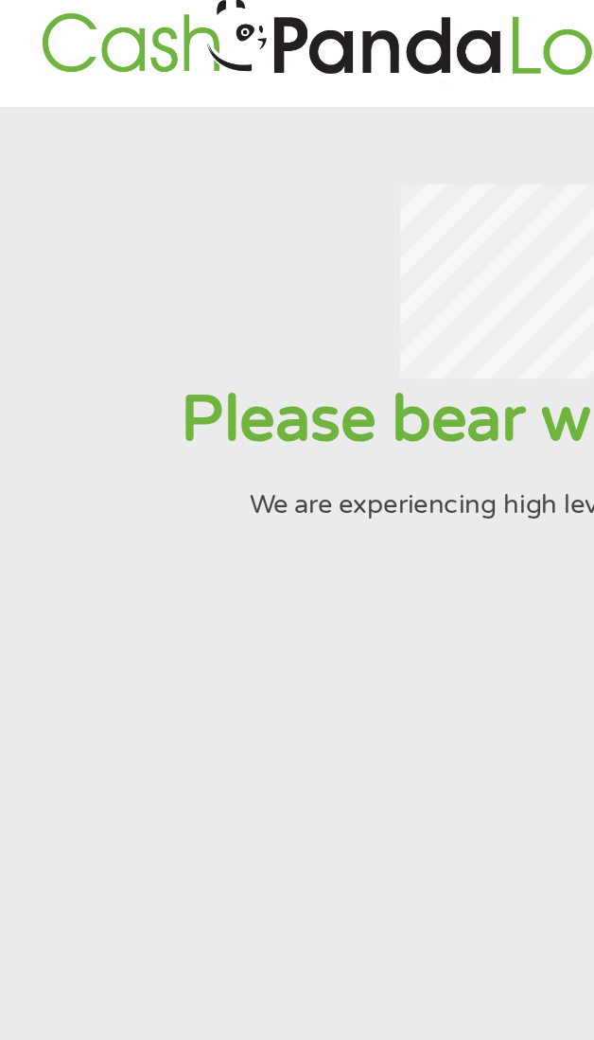
scroll to position [0, 0]
